Goal: Navigation & Orientation: Find specific page/section

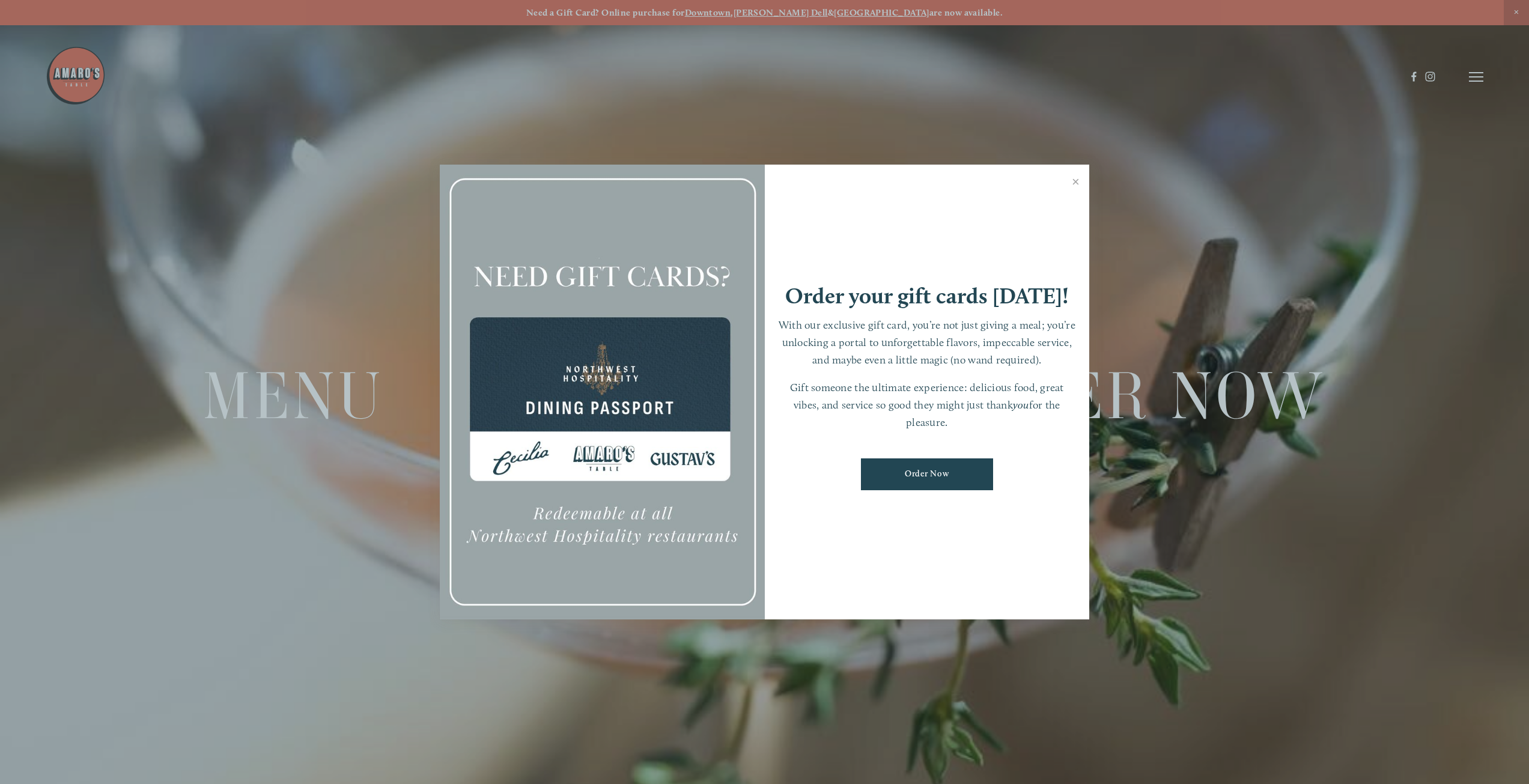
click at [1461, 75] on div at bounding box center [764, 392] width 1529 height 784
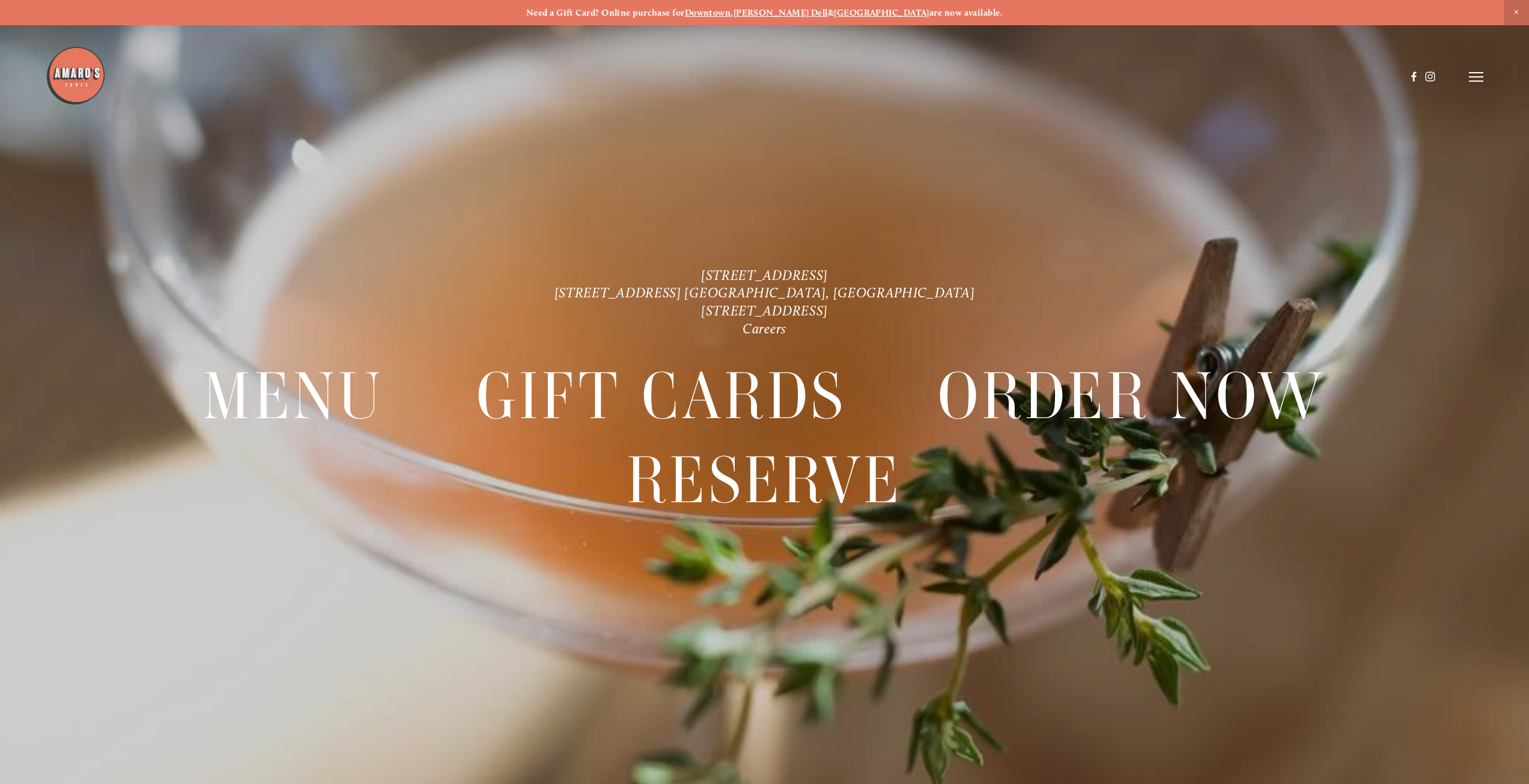
click at [1470, 74] on icon at bounding box center [1476, 77] width 15 height 11
click at [1473, 74] on icon at bounding box center [1474, 77] width 11 height 11
click at [1475, 74] on icon at bounding box center [1476, 77] width 15 height 11
click at [1190, 76] on span "Menu" at bounding box center [1200, 77] width 25 height 12
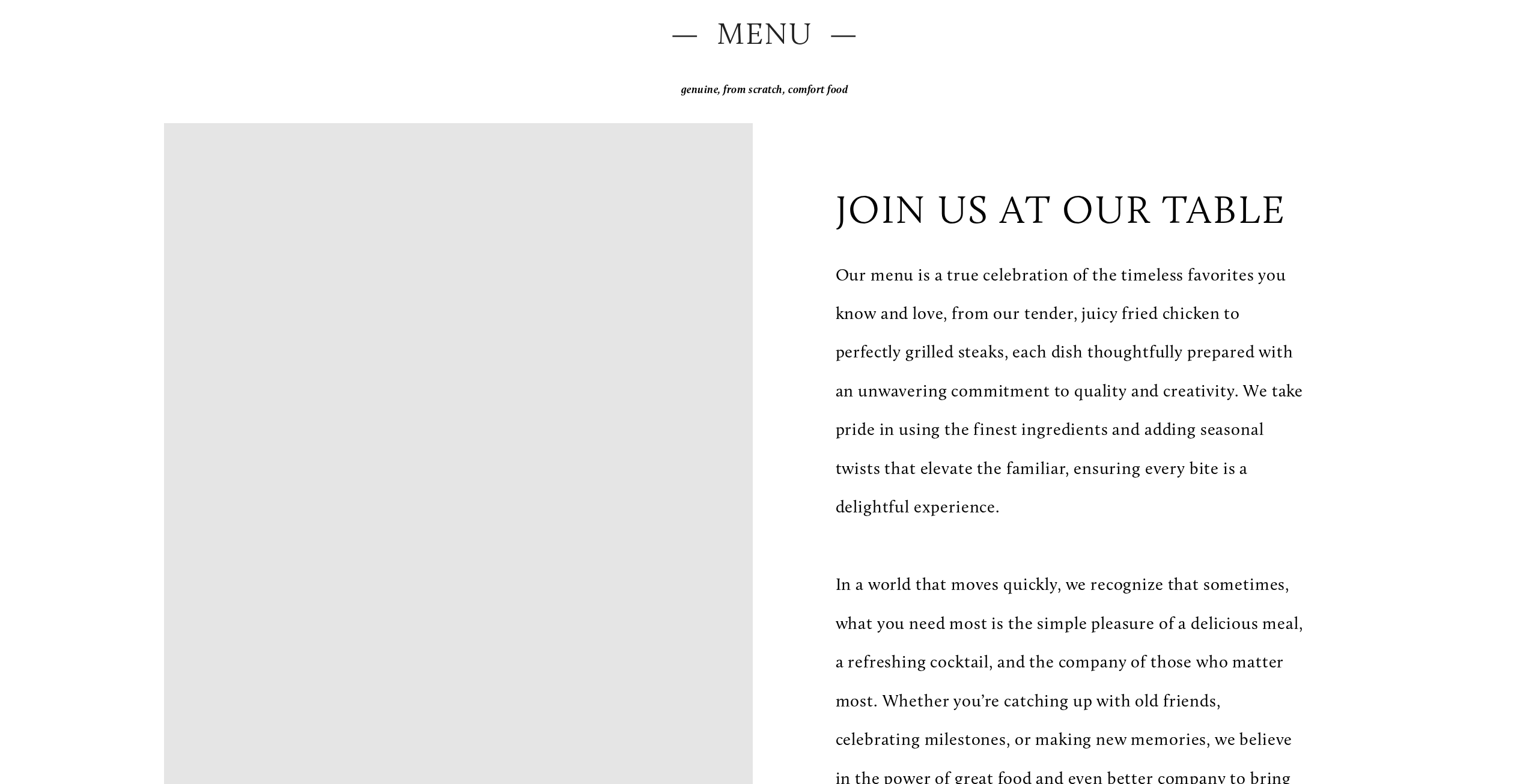
scroll to position [300, 0]
